Goal: Task Accomplishment & Management: Manage account settings

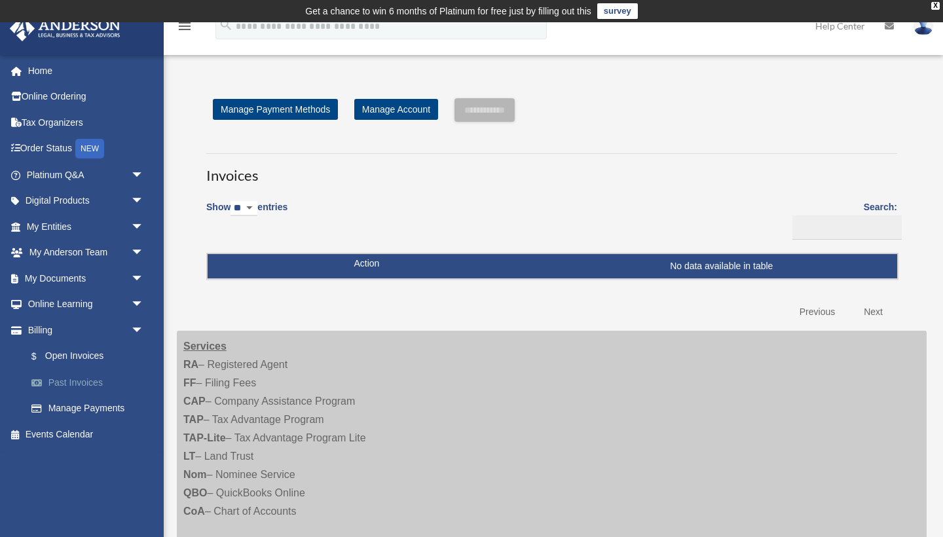
click at [101, 382] on link "Past Invoices" at bounding box center [90, 382] width 145 height 26
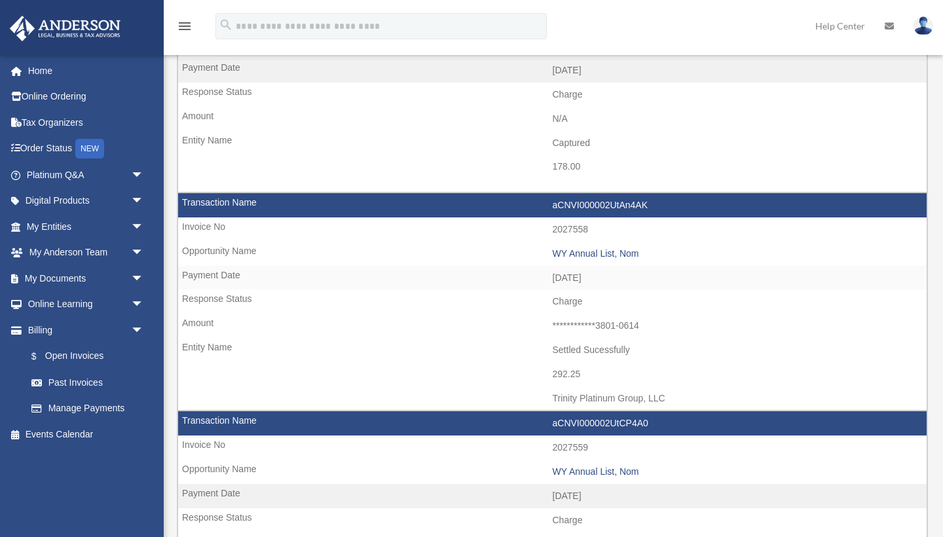
scroll to position [610, 0]
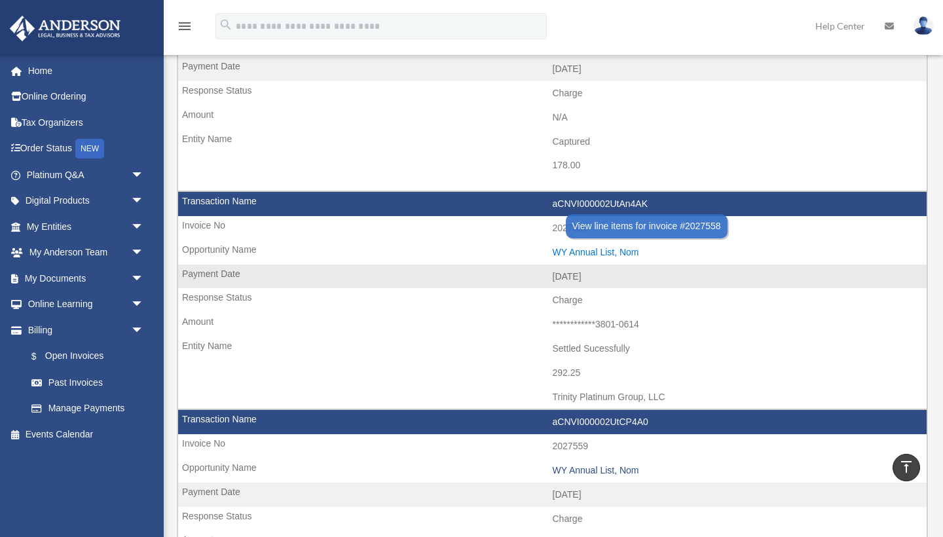
click at [589, 247] on div "WY Annual List, Nom" at bounding box center [737, 252] width 368 height 11
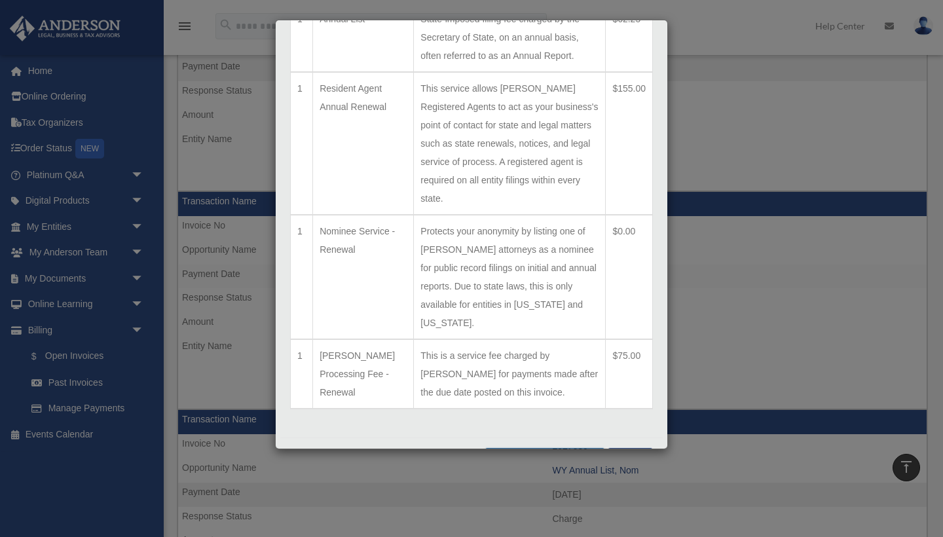
scroll to position [110, 0]
click at [533, 449] on button "Print Detailed Receipts" at bounding box center [545, 460] width 120 height 22
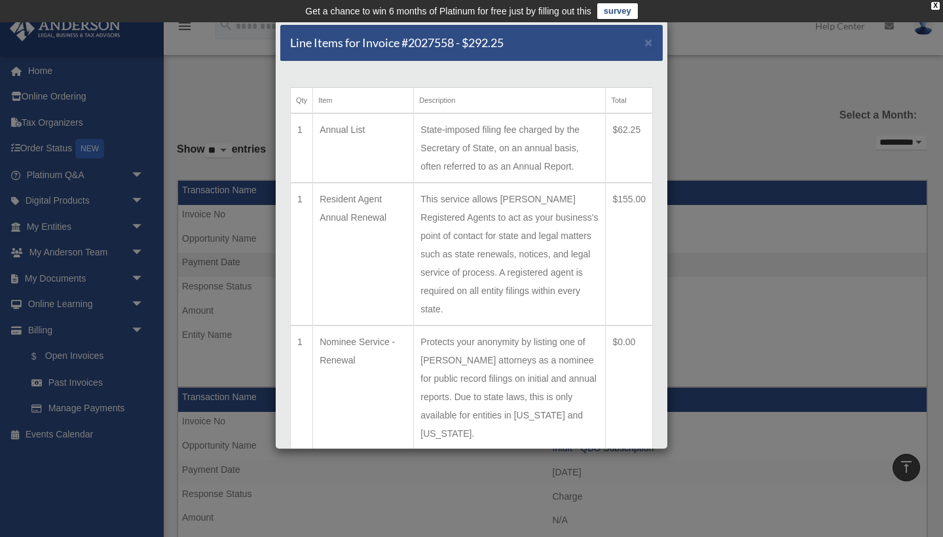
scroll to position [0, 0]
click at [648, 39] on span "×" at bounding box center [648, 42] width 9 height 15
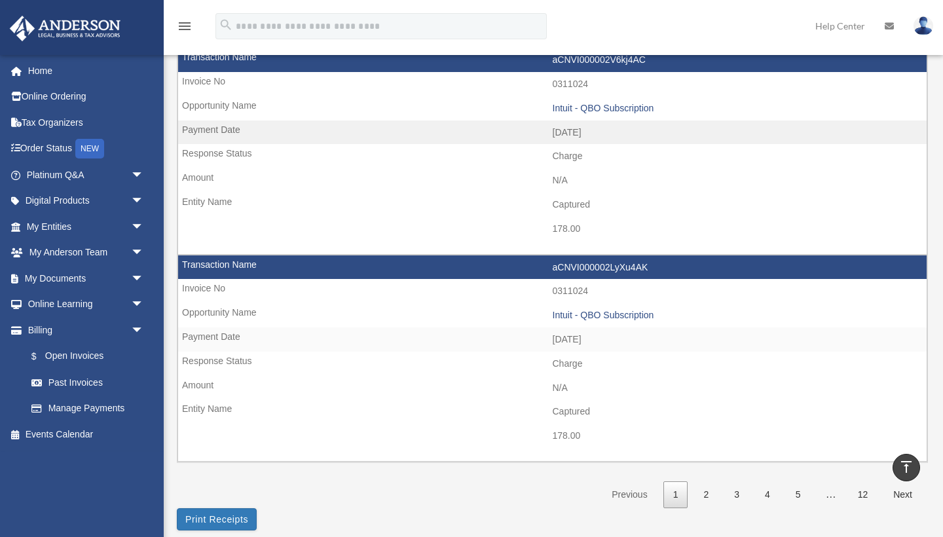
scroll to position [1835, 0]
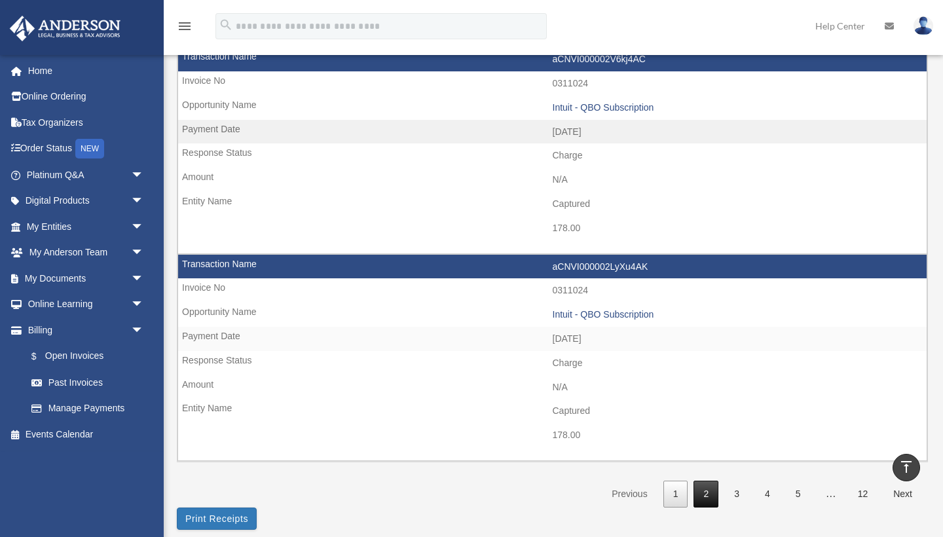
click at [704, 481] on link "2" at bounding box center [705, 494] width 25 height 27
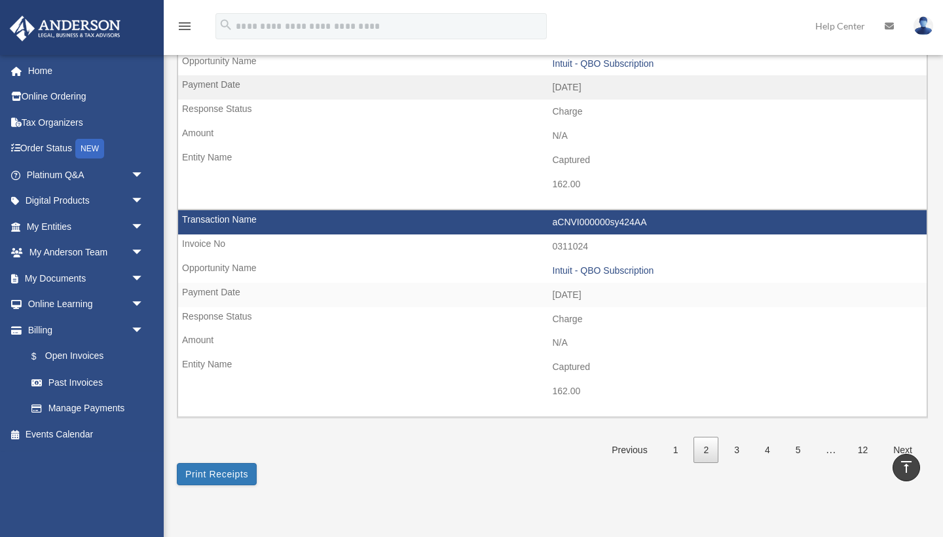
click at [706, 437] on link "2" at bounding box center [705, 450] width 25 height 27
click at [680, 437] on link "1" at bounding box center [675, 450] width 25 height 27
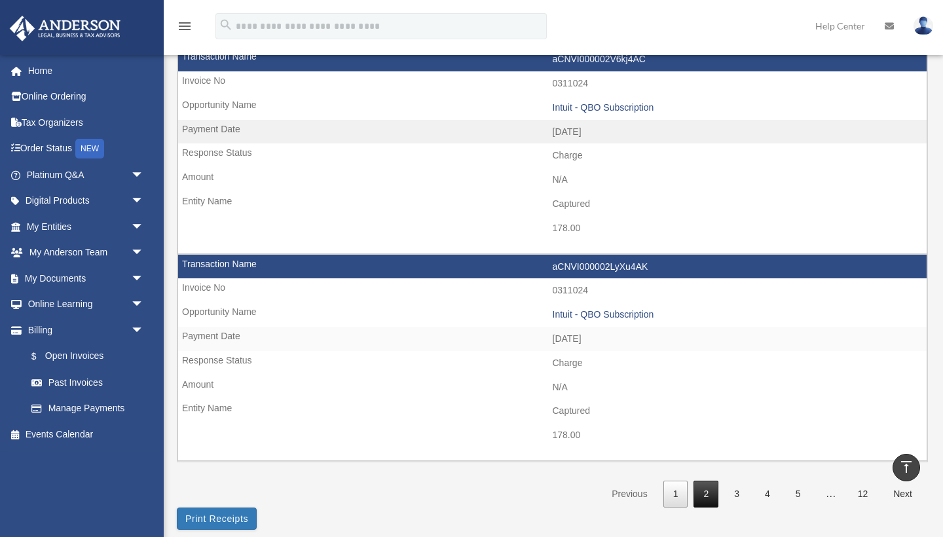
click at [709, 481] on link "2" at bounding box center [705, 494] width 25 height 27
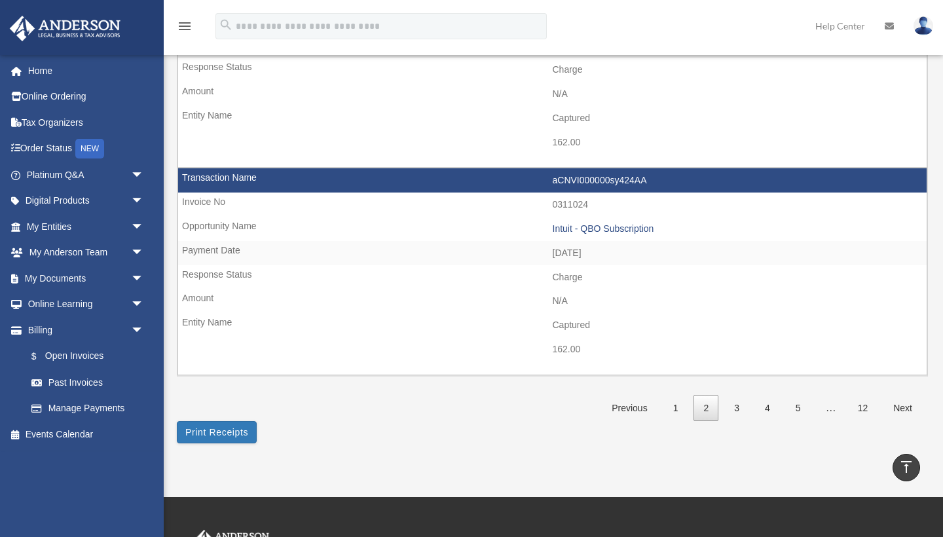
scroll to position [1885, 0]
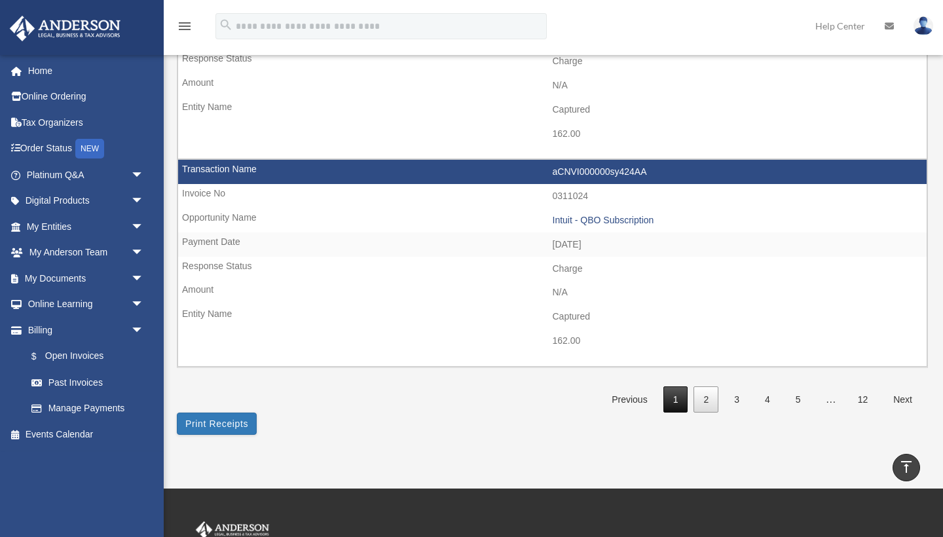
click at [674, 386] on link "1" at bounding box center [675, 399] width 25 height 27
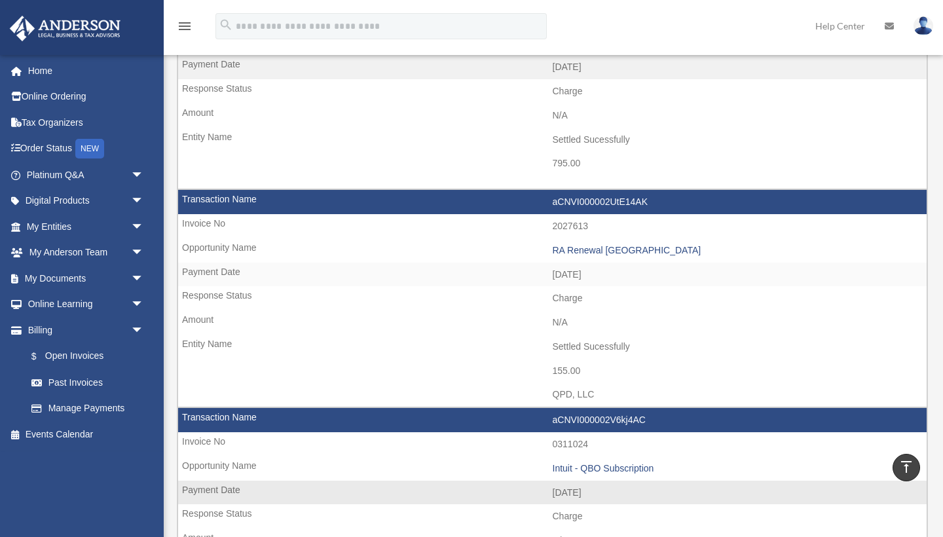
scroll to position [1473, 0]
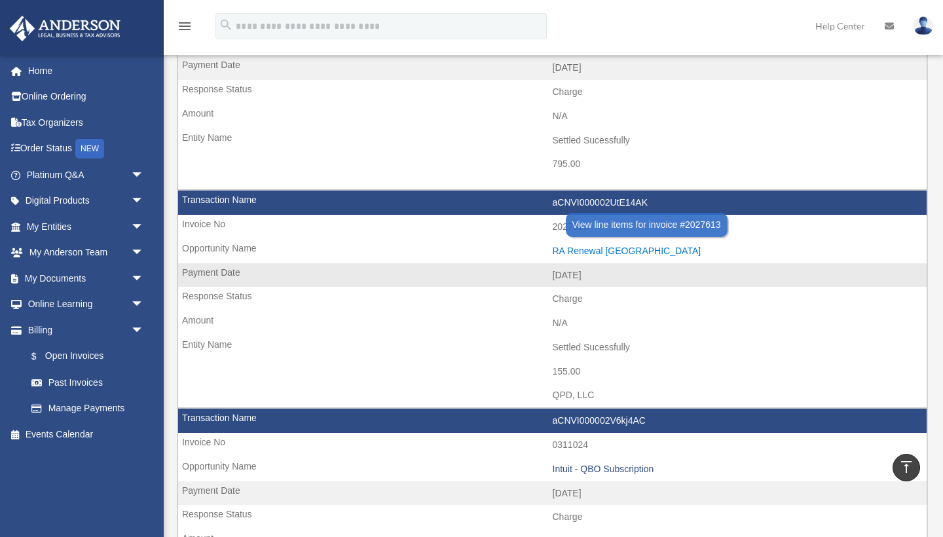
click at [601, 246] on div "RA Renewal TX" at bounding box center [737, 251] width 368 height 11
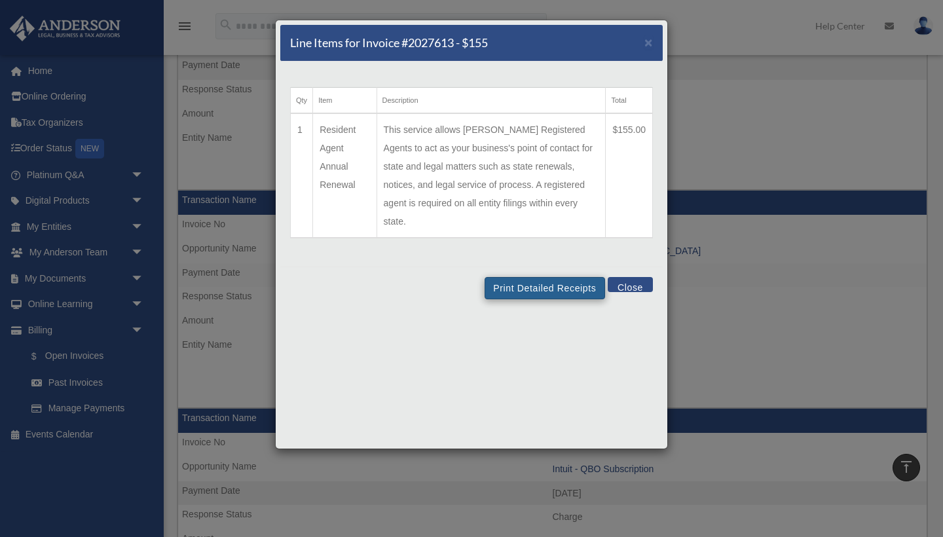
click at [547, 277] on button "Print Detailed Receipts" at bounding box center [545, 288] width 120 height 22
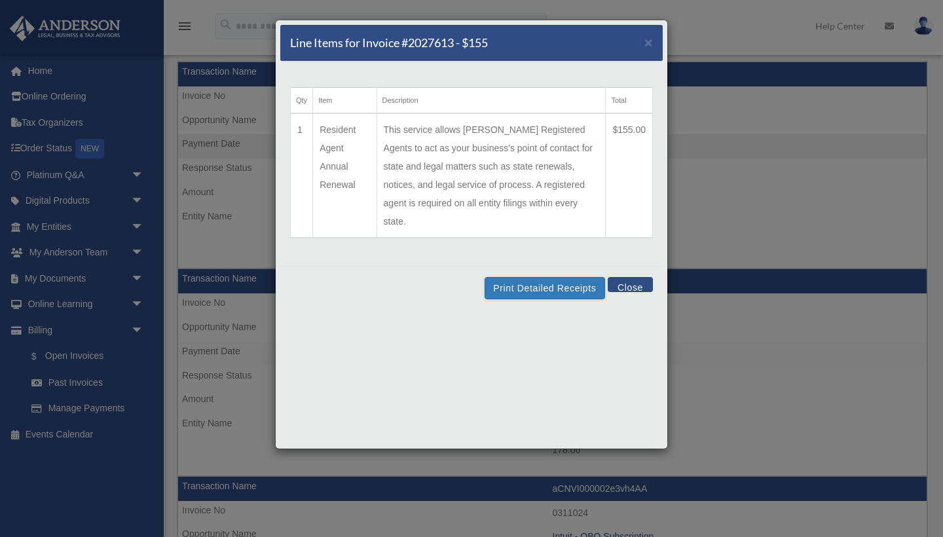
click at [620, 277] on button "Close" at bounding box center [630, 284] width 45 height 15
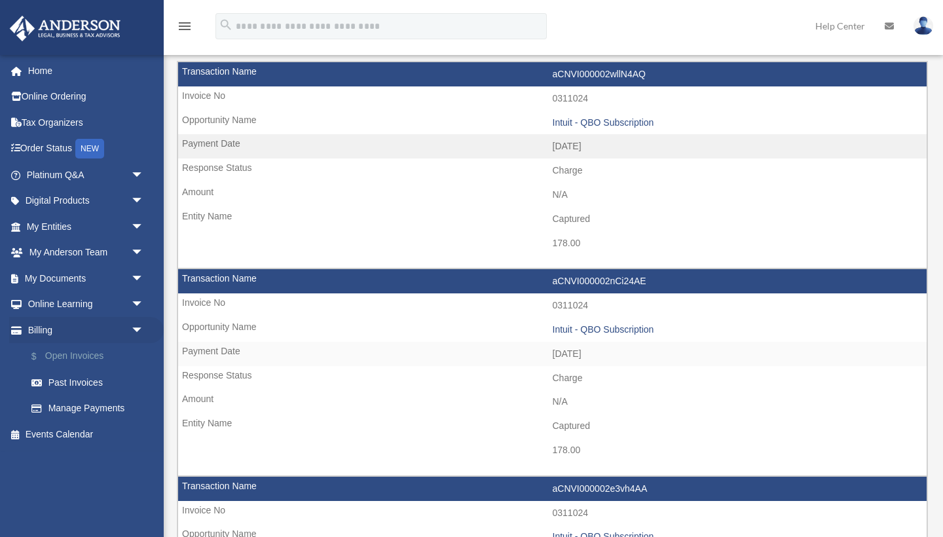
click at [96, 354] on link "$ Open Invoices" at bounding box center [90, 356] width 145 height 27
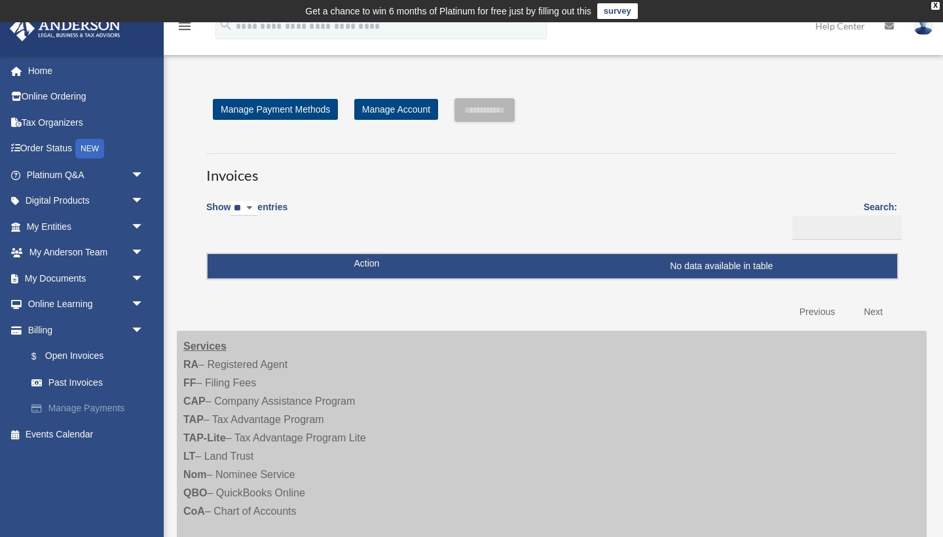
click at [92, 396] on link "Manage Payments" at bounding box center [90, 408] width 145 height 26
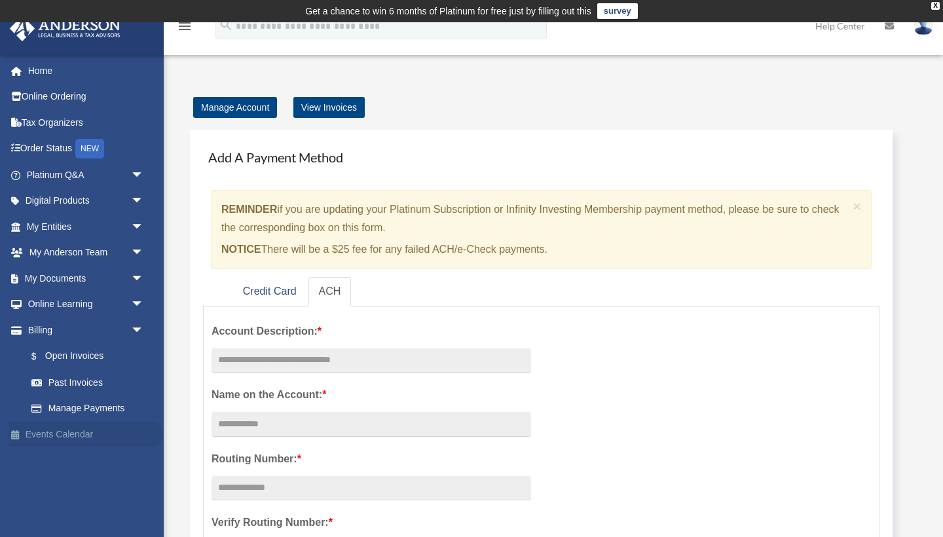
click at [75, 431] on link "Events Calendar" at bounding box center [86, 434] width 155 height 26
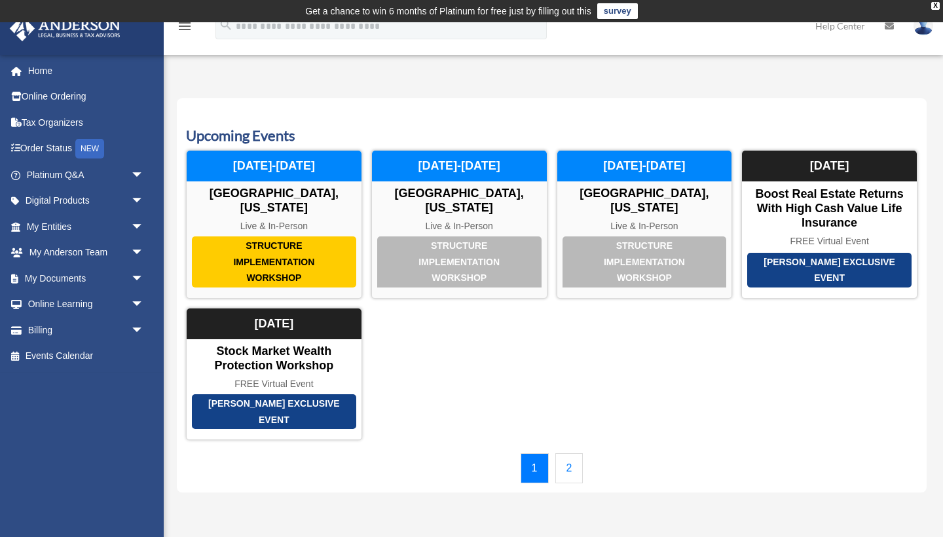
click at [569, 459] on link "2" at bounding box center [569, 468] width 28 height 30
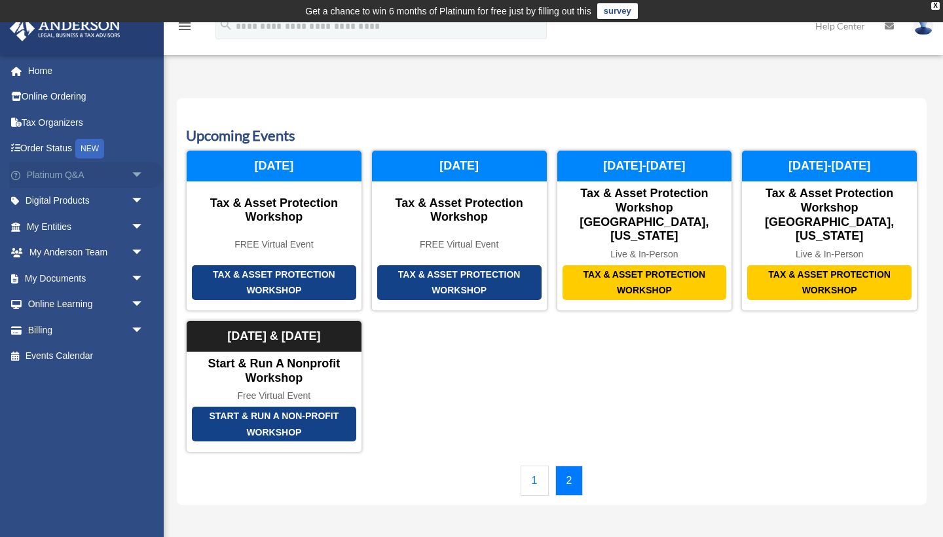
click at [144, 177] on span "arrow_drop_down" at bounding box center [144, 175] width 26 height 27
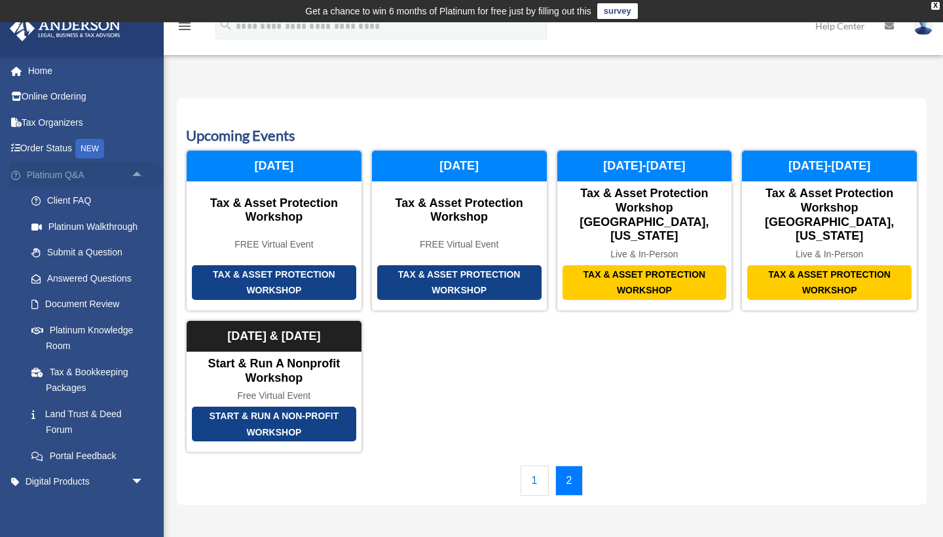
click at [144, 176] on span "arrow_drop_up" at bounding box center [144, 175] width 26 height 27
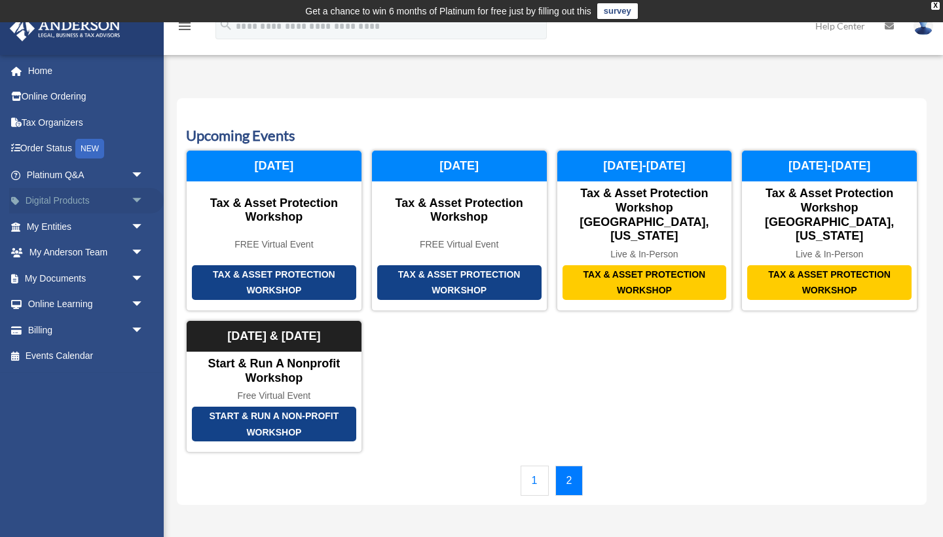
click at [137, 193] on span "arrow_drop_down" at bounding box center [144, 201] width 26 height 27
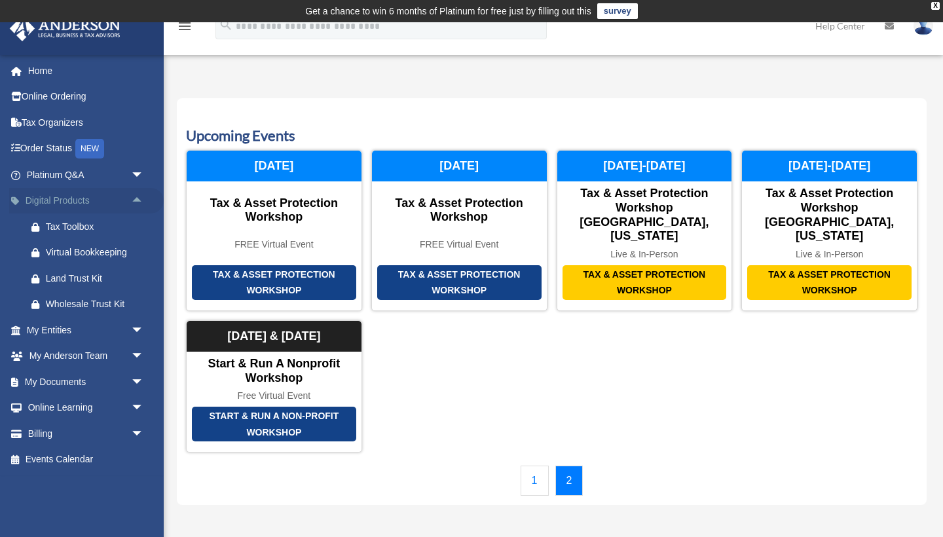
click at [137, 193] on span "arrow_drop_up" at bounding box center [144, 201] width 26 height 27
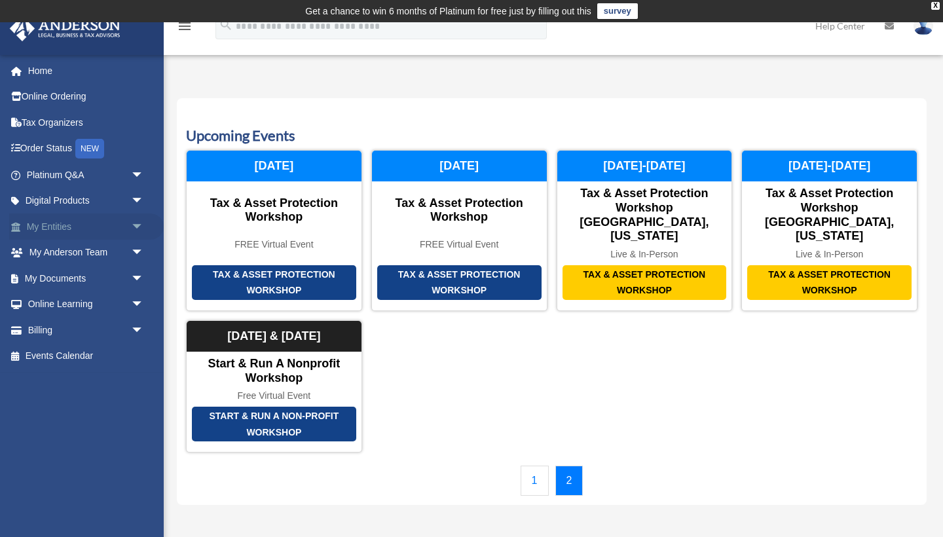
click at [137, 223] on span "arrow_drop_down" at bounding box center [144, 226] width 26 height 27
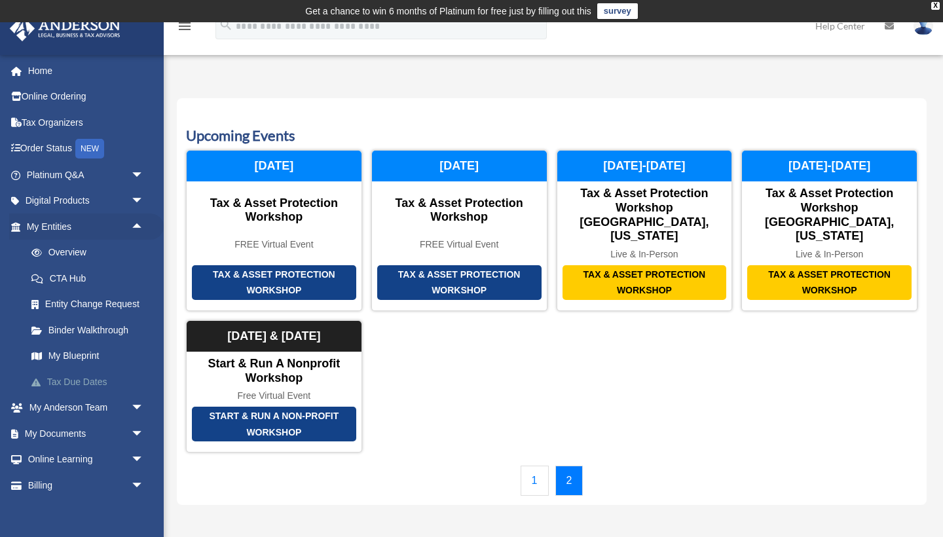
click at [76, 381] on link "Tax Due Dates" at bounding box center [90, 382] width 145 height 26
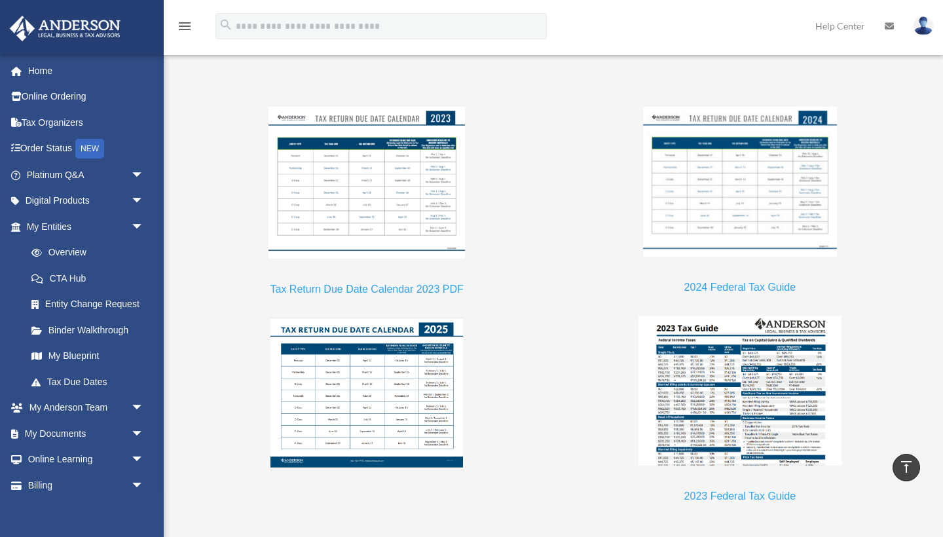
scroll to position [1116, 0]
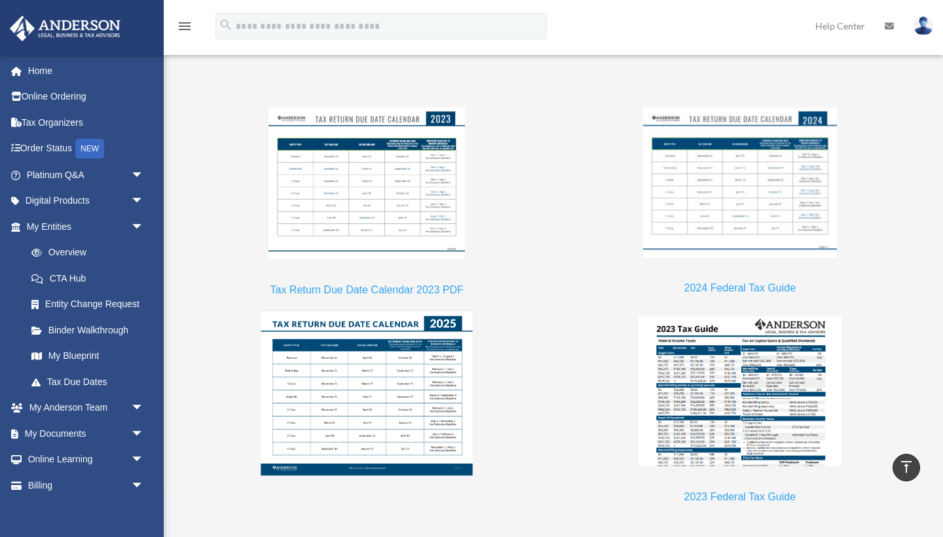
click at [386, 401] on img at bounding box center [367, 393] width 212 height 165
